Goal: Task Accomplishment & Management: Manage account settings

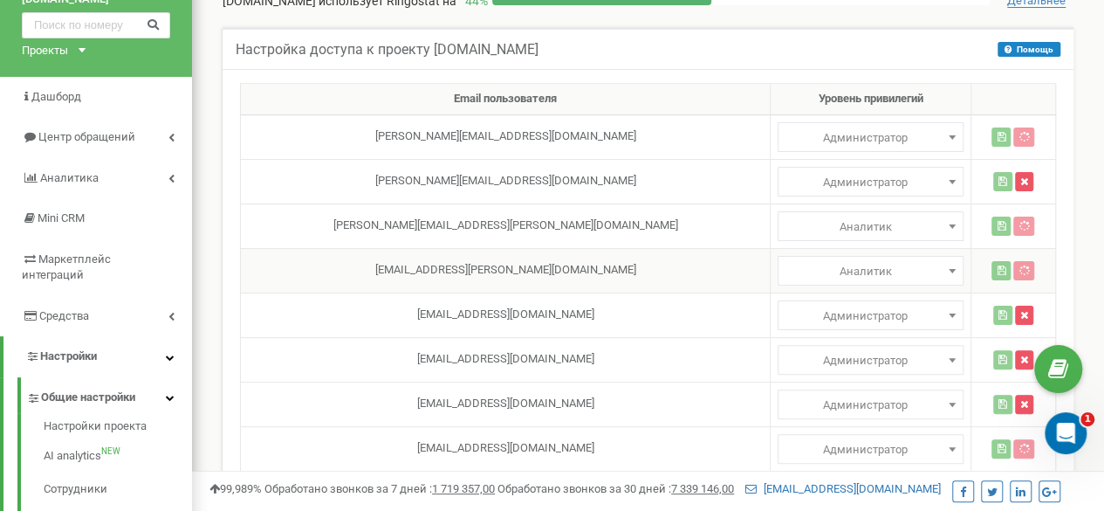
scroll to position [87, 0]
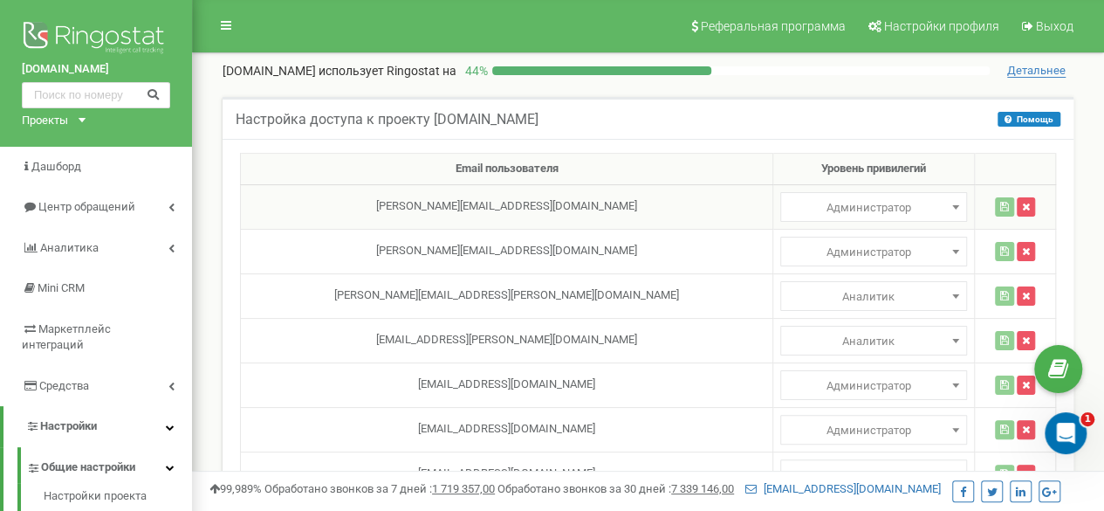
select select
click at [947, 202] on span at bounding box center [955, 207] width 17 height 23
click at [1022, 204] on icon "button" at bounding box center [1026, 207] width 8 height 10
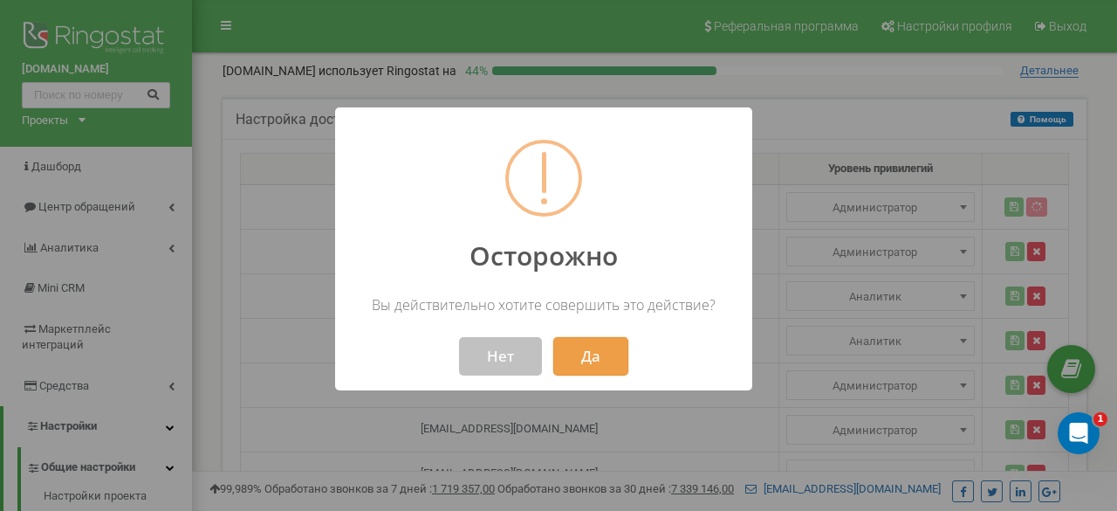
click at [562, 358] on button "Да" at bounding box center [590, 356] width 75 height 38
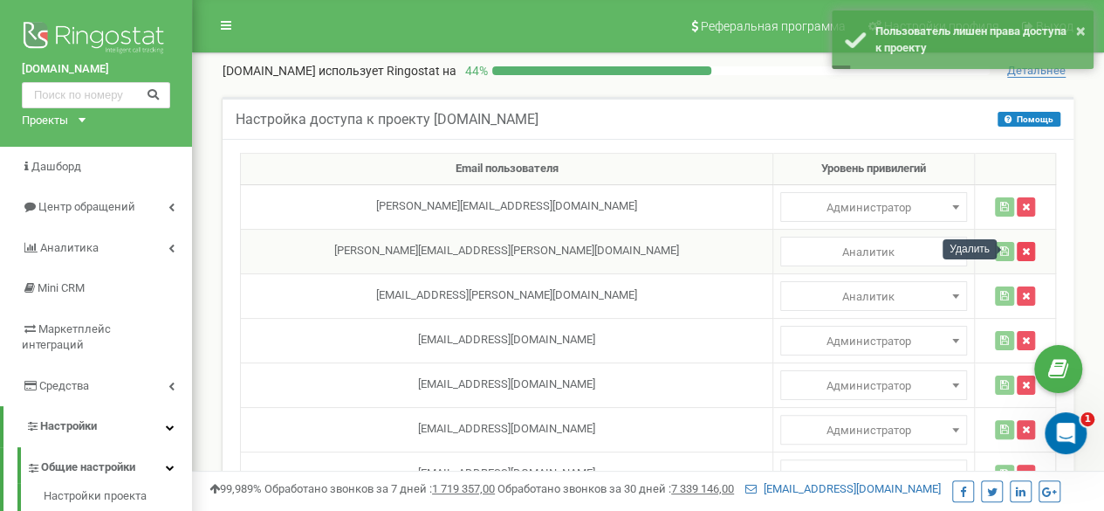
click at [1022, 249] on icon "button" at bounding box center [1026, 251] width 8 height 10
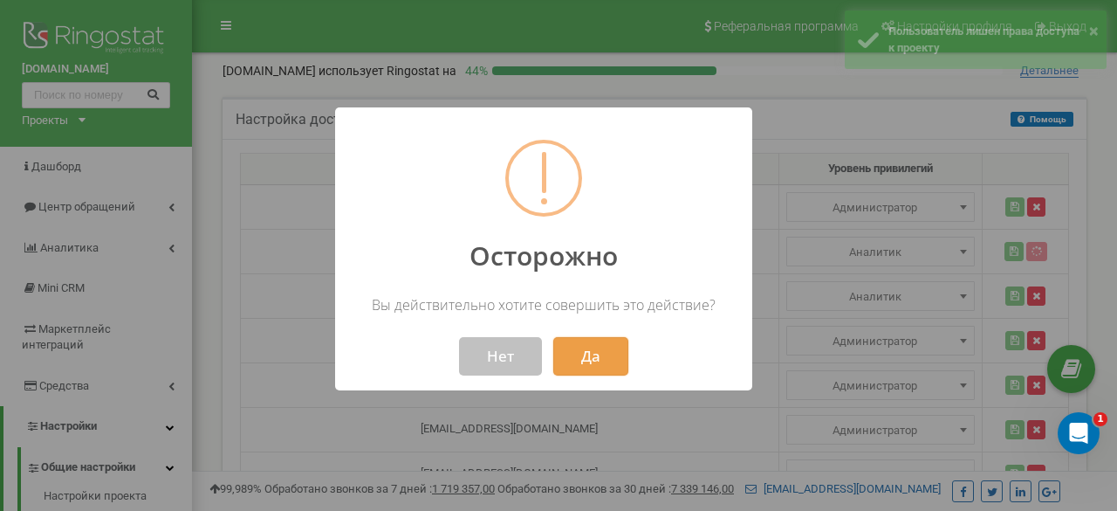
click at [593, 348] on button "Да" at bounding box center [590, 356] width 75 height 38
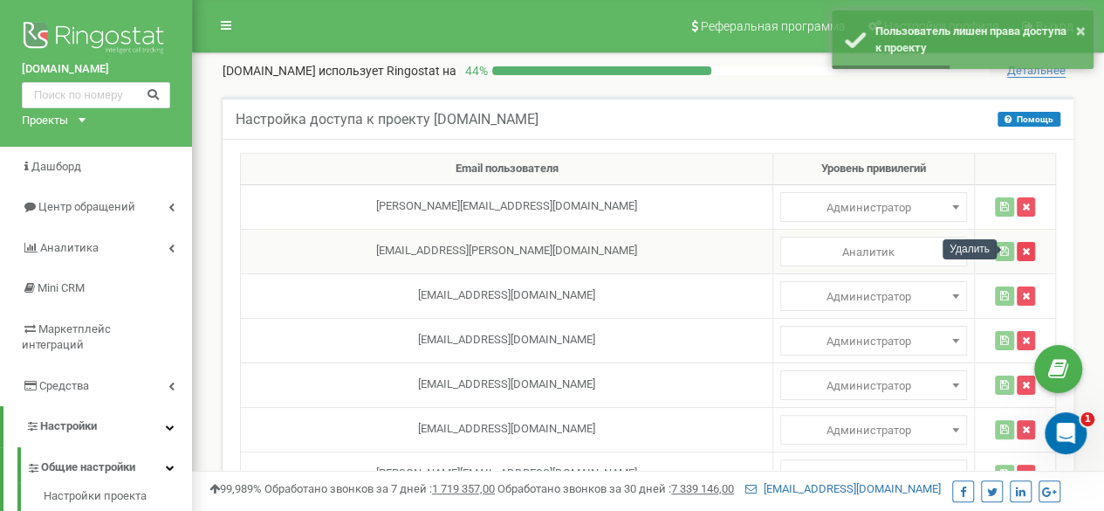
click at [1017, 251] on button "button" at bounding box center [1026, 251] width 18 height 19
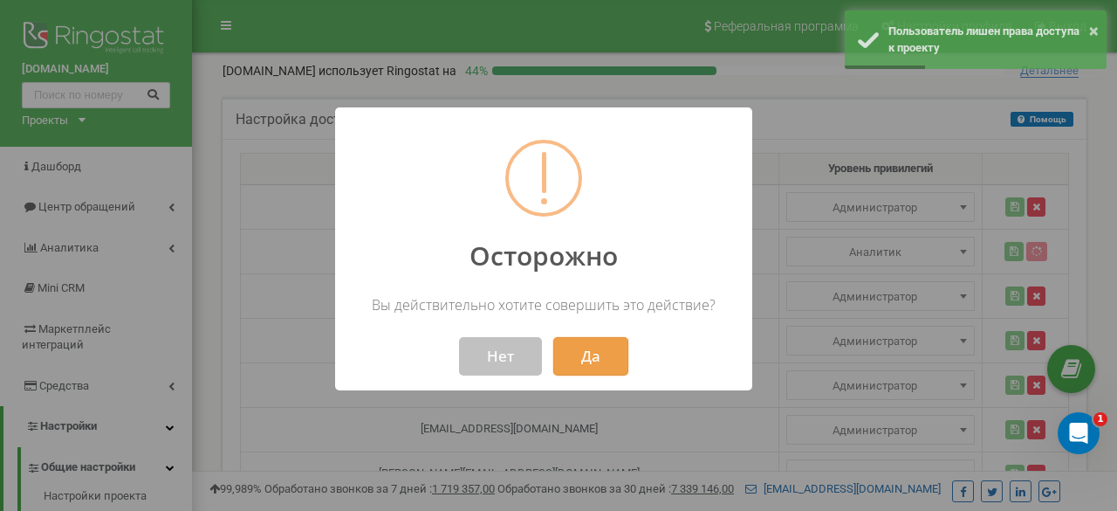
click at [621, 349] on button "Да" at bounding box center [590, 356] width 75 height 38
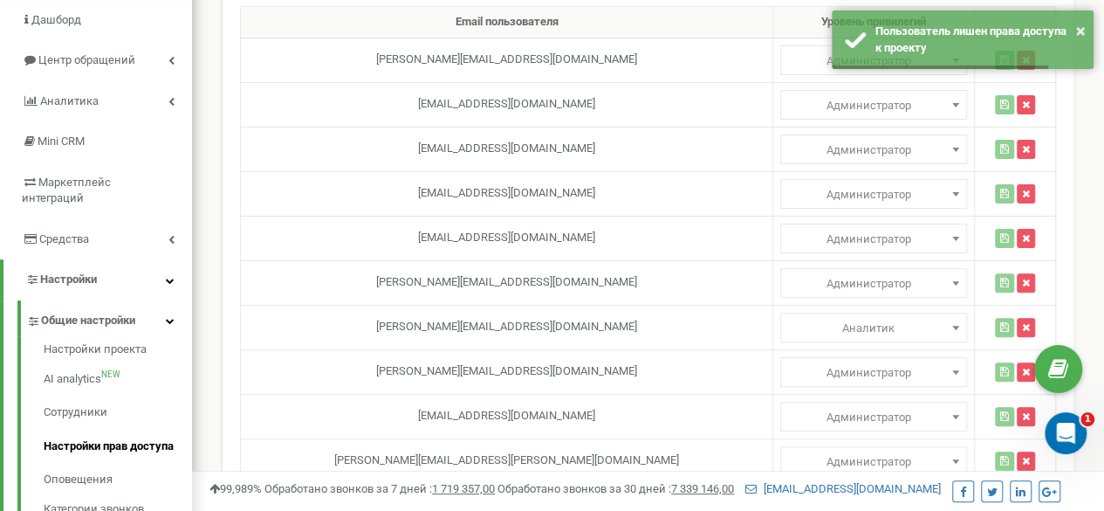
scroll to position [175, 0]
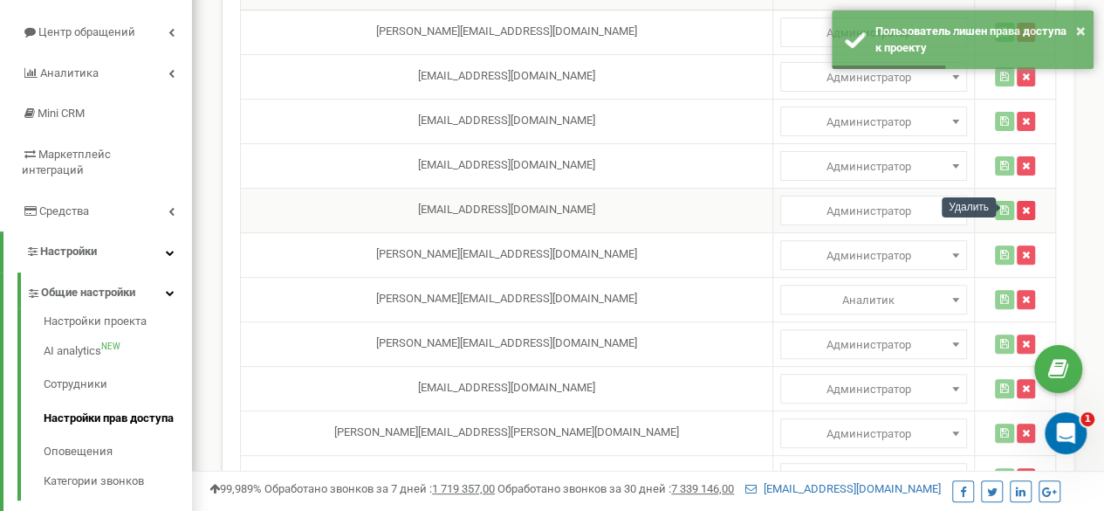
click at [1017, 208] on button "button" at bounding box center [1026, 210] width 18 height 19
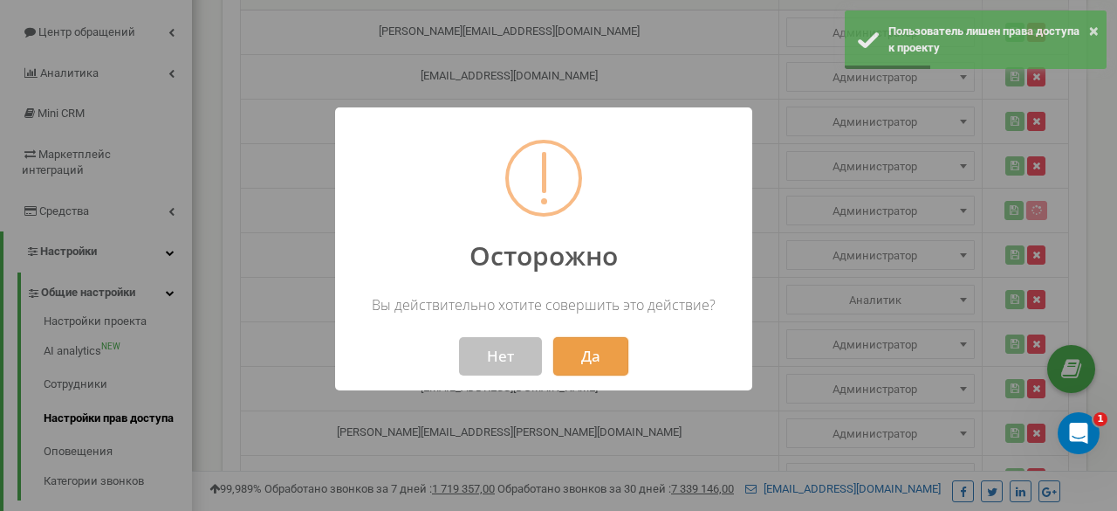
click at [610, 348] on button "Да" at bounding box center [590, 356] width 75 height 38
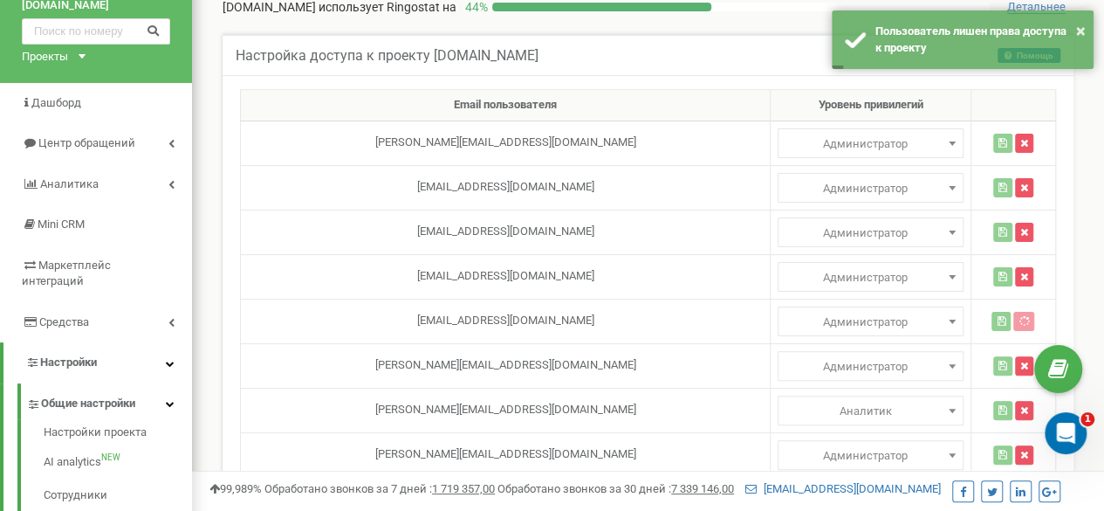
scroll to position [0, 0]
